Goal: Information Seeking & Learning: Learn about a topic

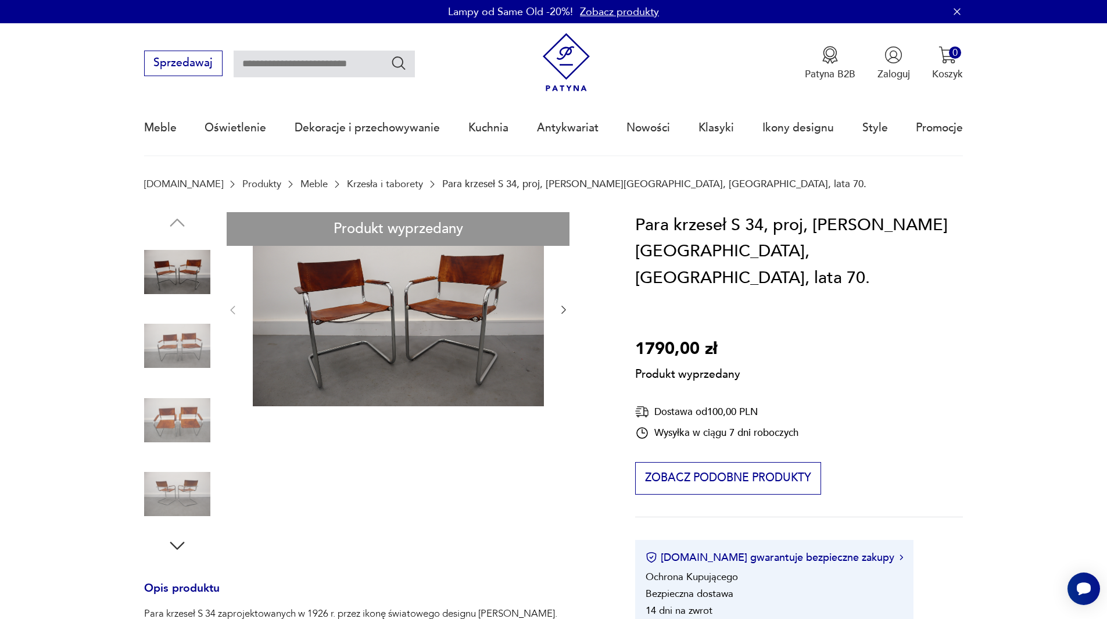
click at [184, 542] on div "Produkt wyprzedany Opis produktu Para krzeseł S 34 zaprojektowanych w 1926 r. p…" at bounding box center [373, 625] width 458 height 827
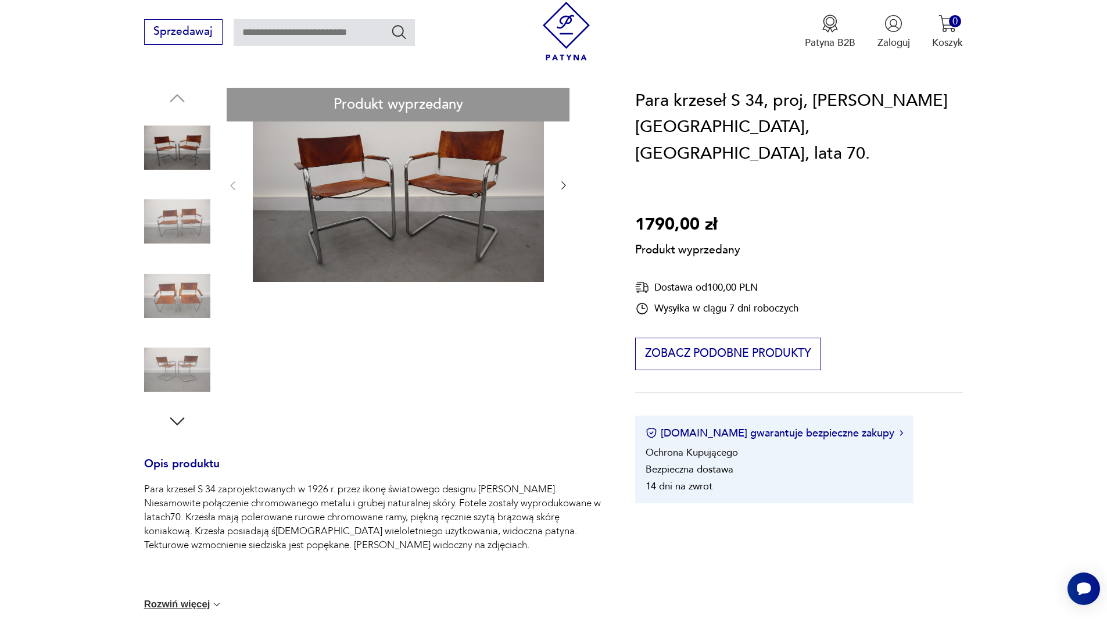
scroll to position [232, 0]
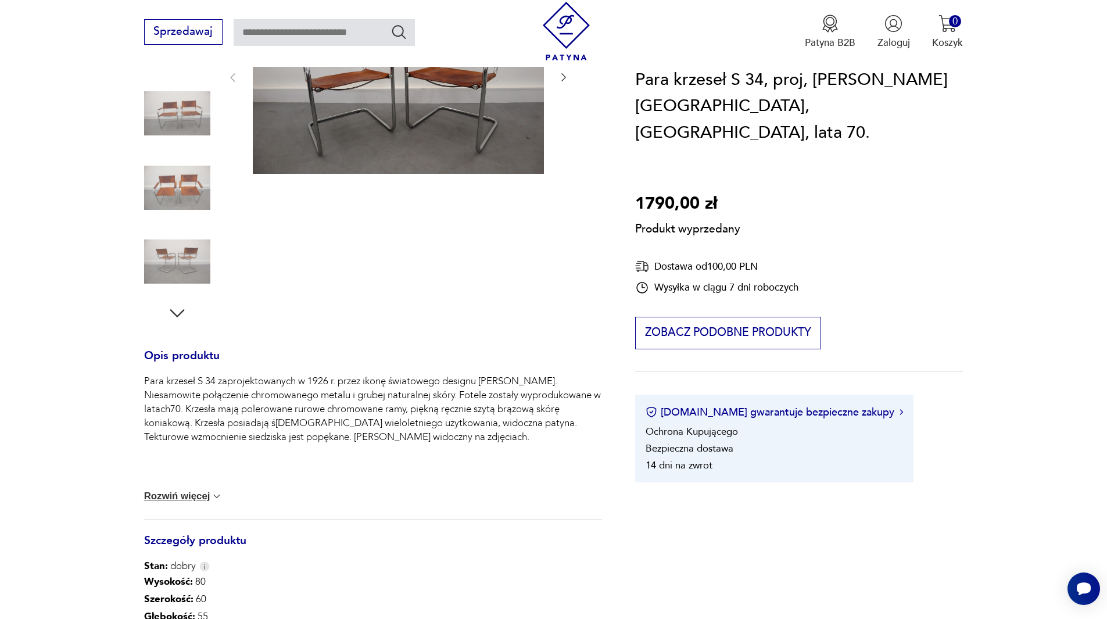
click at [202, 494] on button "Rozwiń więcej" at bounding box center [183, 496] width 79 height 12
drag, startPoint x: 180, startPoint y: 312, endPoint x: 206, endPoint y: 342, distance: 39.5
click at [180, 311] on div "Produkt wyprzedany Opis produktu Para krzeseł S 34 zaprojektowanych w 1926 r. p…" at bounding box center [373, 377] width 458 height 794
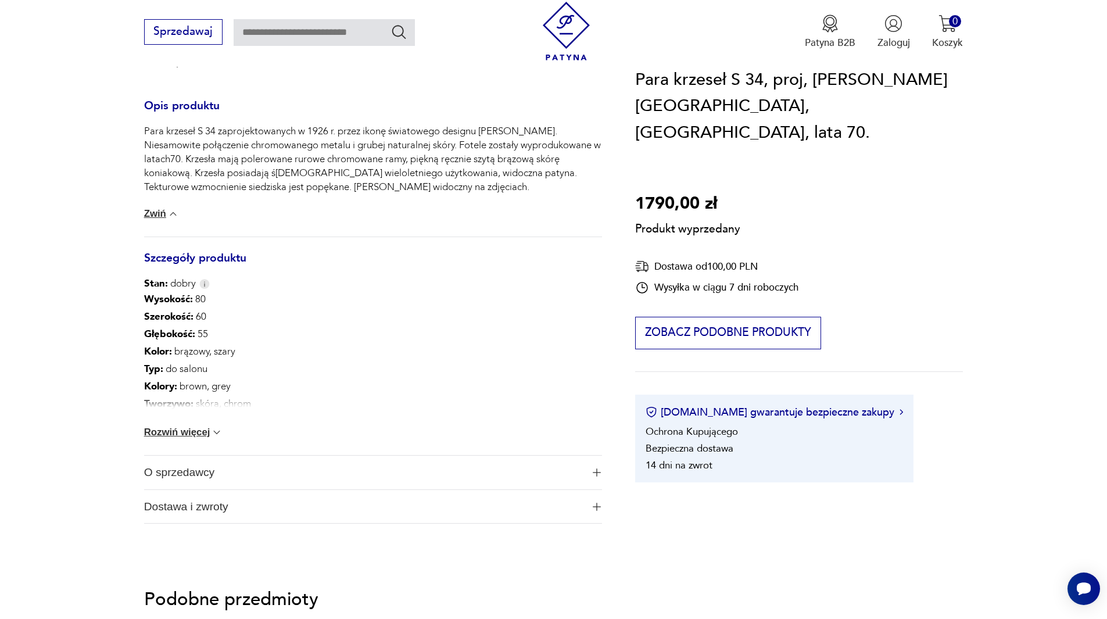
scroll to position [581, 0]
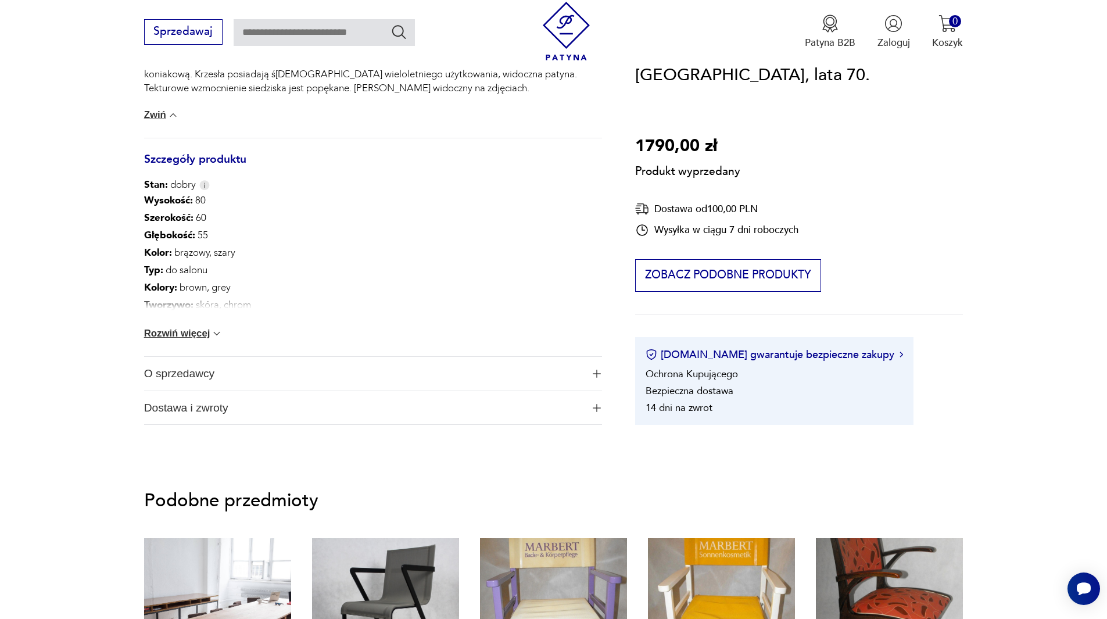
click at [598, 372] on img "button" at bounding box center [597, 374] width 8 height 8
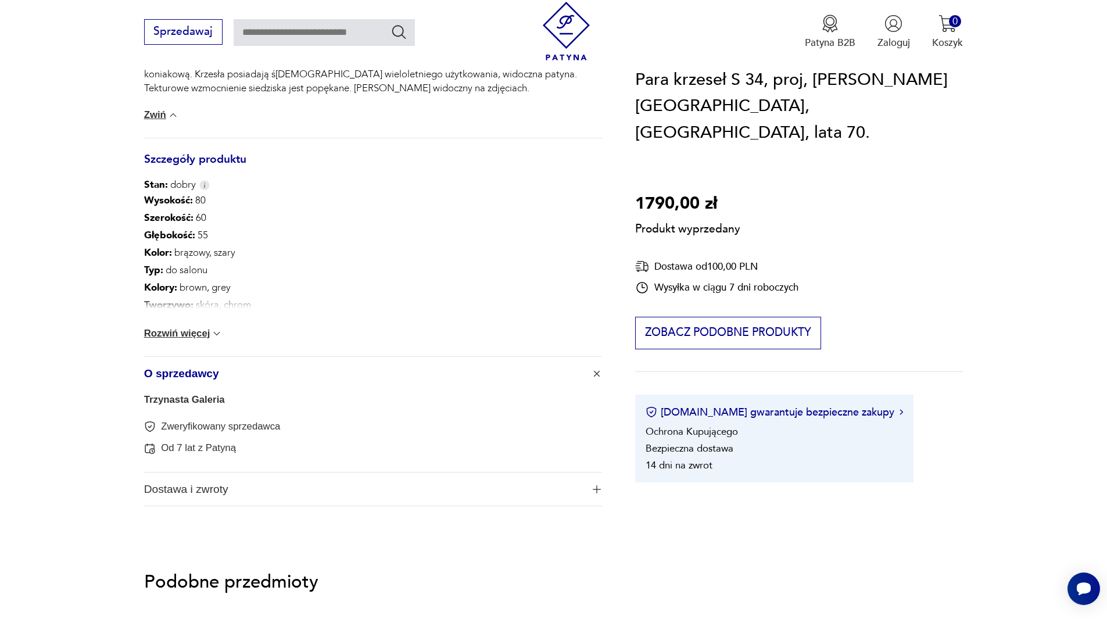
click at [597, 488] on img "button" at bounding box center [597, 489] width 8 height 8
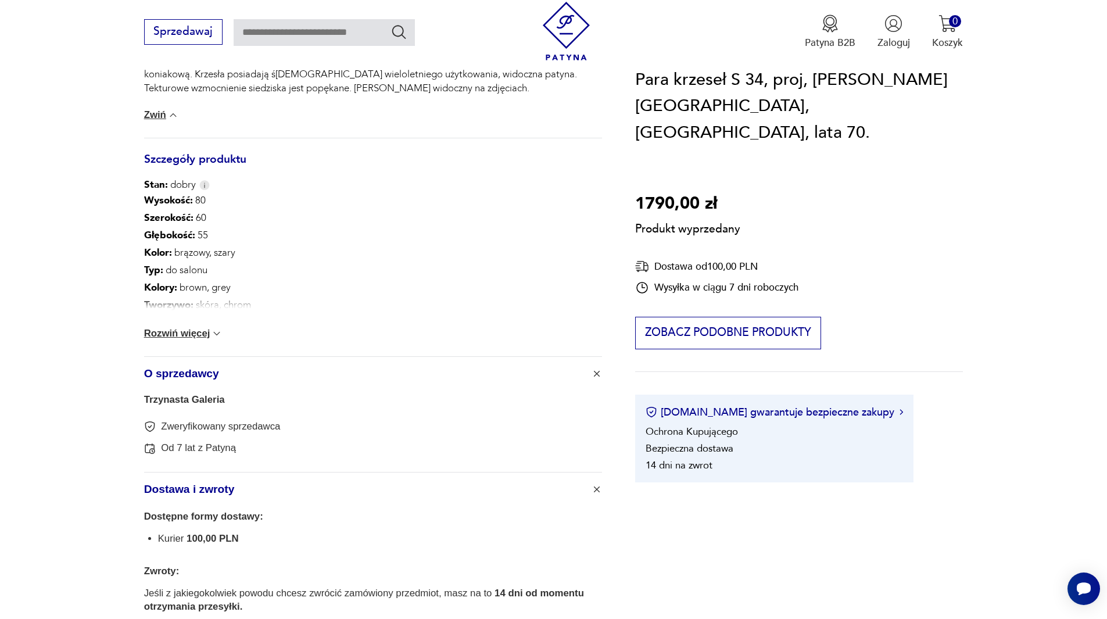
scroll to position [697, 0]
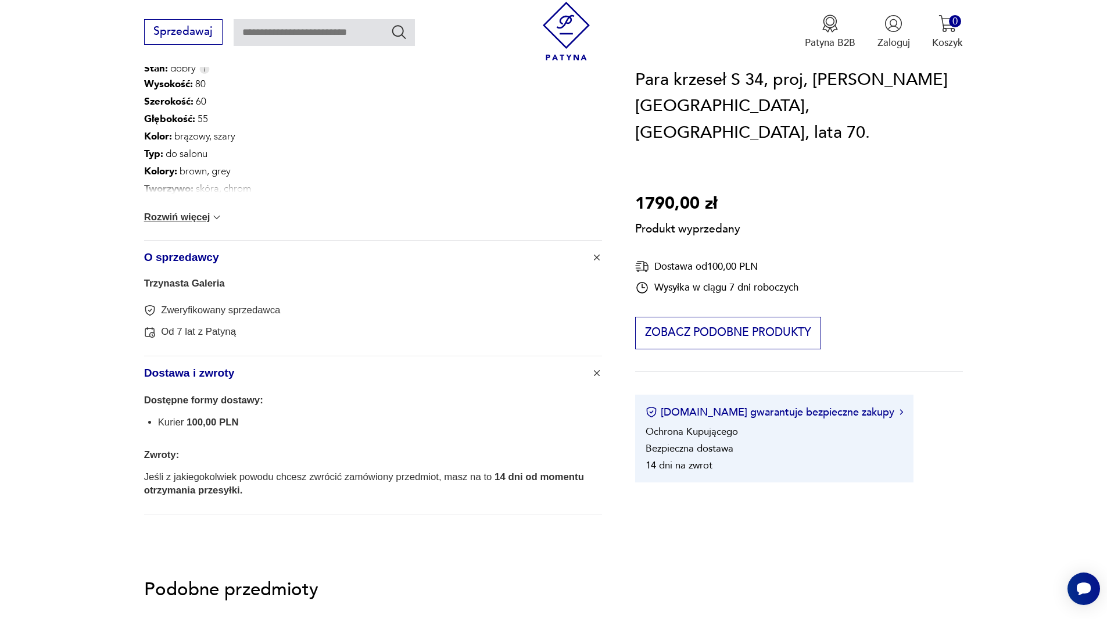
click at [205, 218] on button "Rozwiń więcej" at bounding box center [183, 217] width 79 height 12
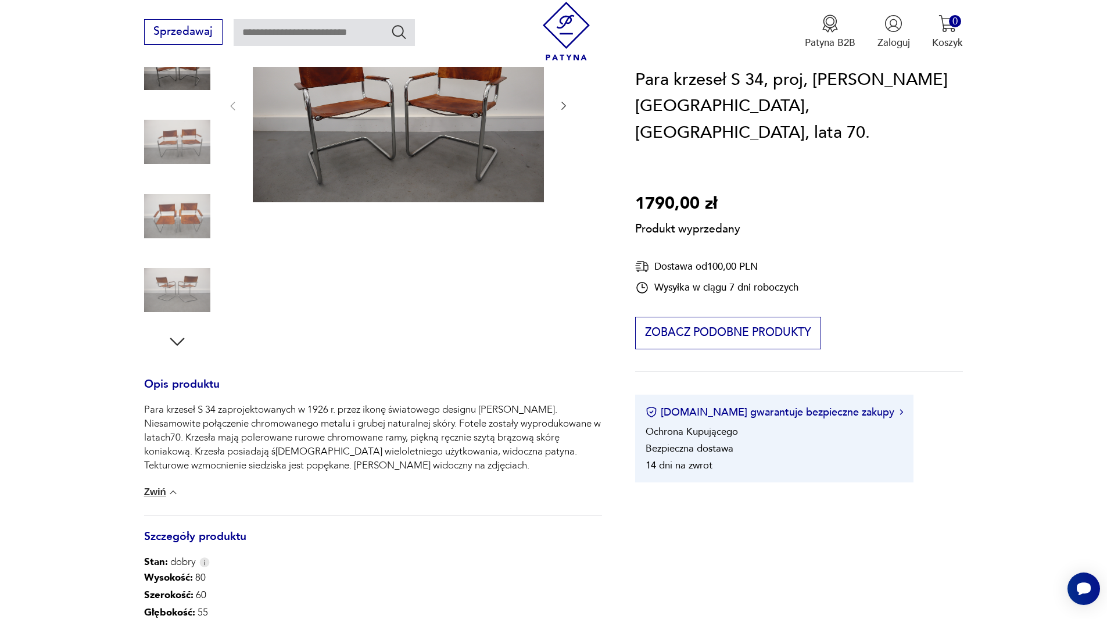
scroll to position [116, 0]
